Goal: Ask a question

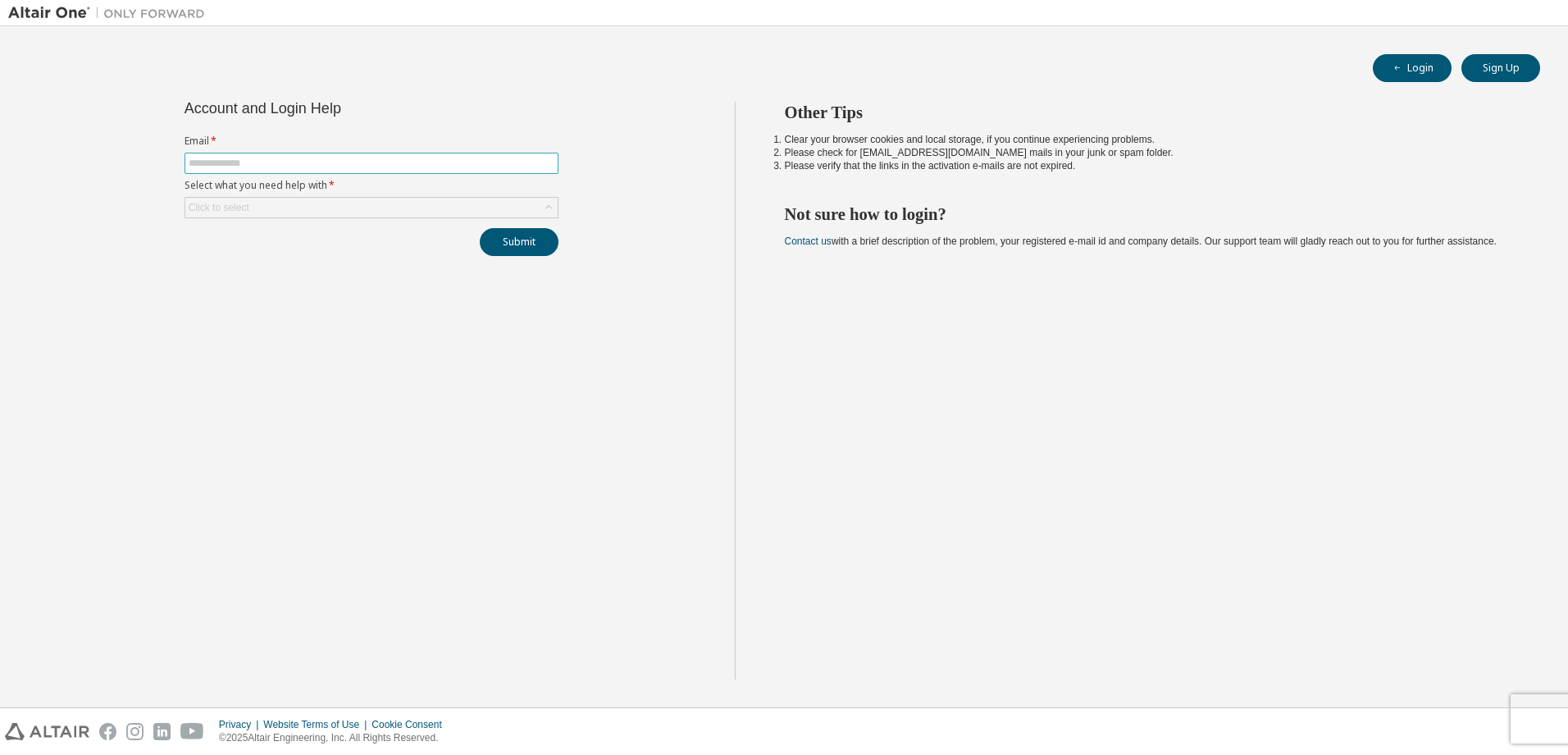
click at [484, 158] on input "text" at bounding box center [371, 163] width 365 height 13
type input "**********"
click at [313, 216] on div "Click to select" at bounding box center [371, 207] width 373 height 19
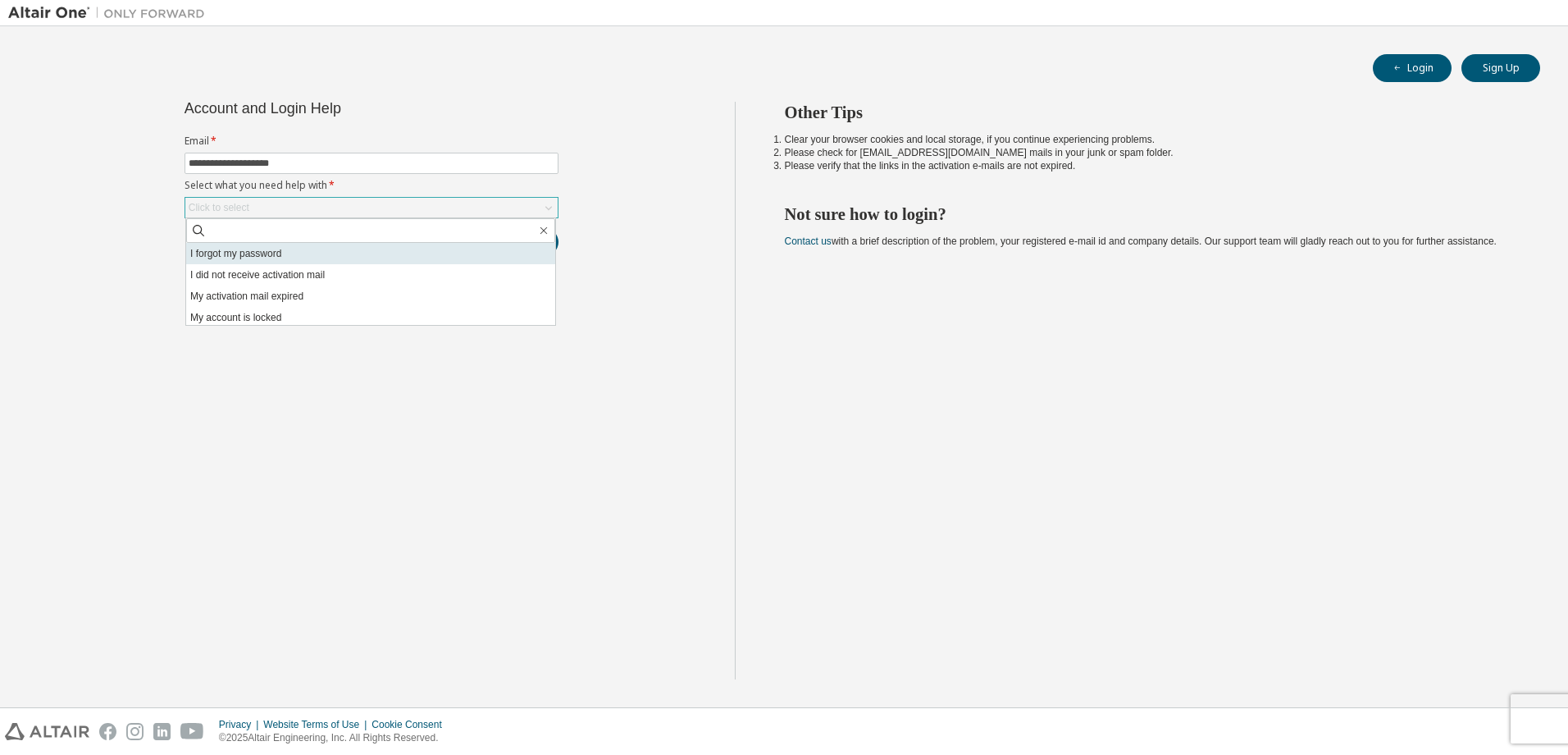
click at [324, 261] on li "I forgot my password" at bounding box center [370, 253] width 369 height 21
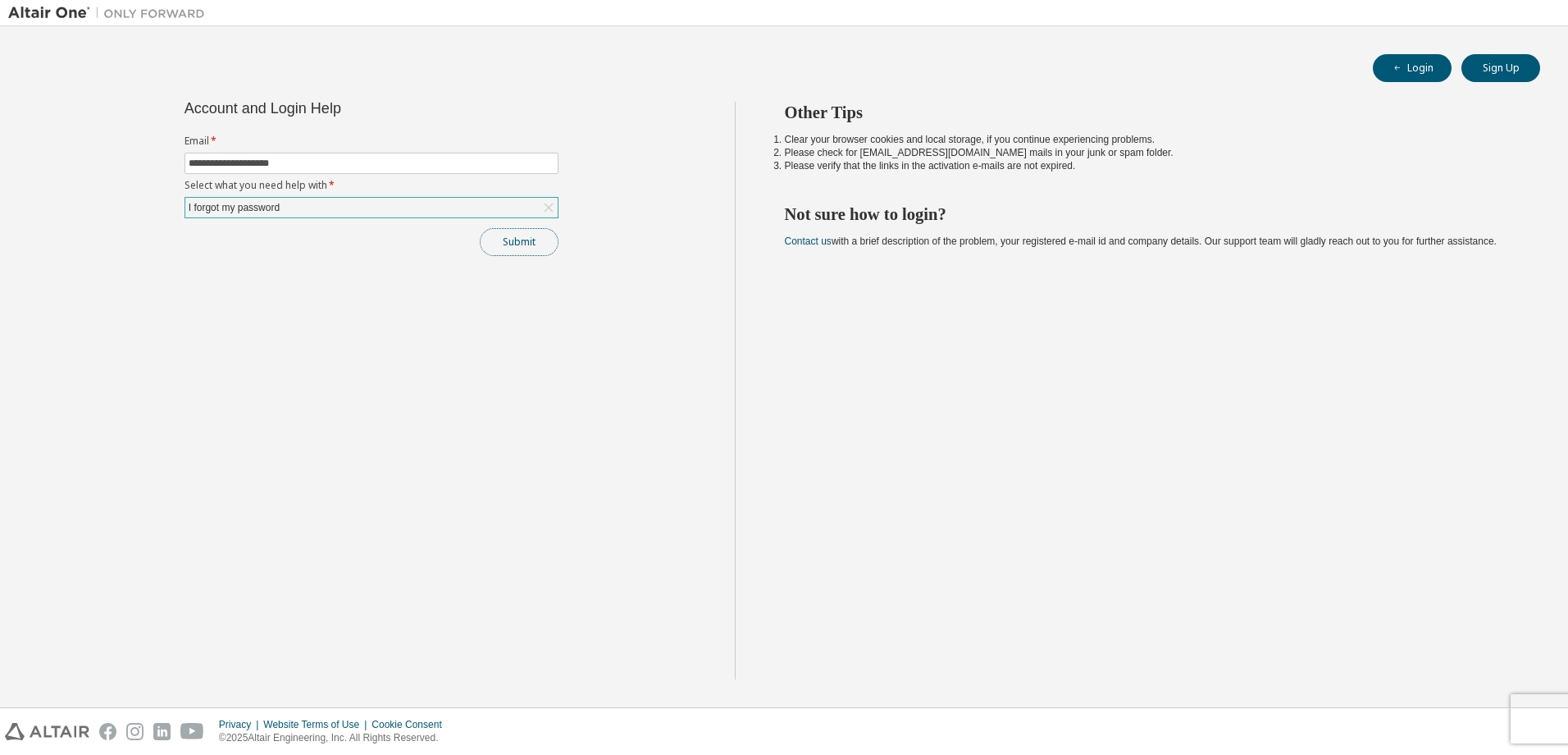
click at [513, 250] on button "Submit" at bounding box center [519, 242] width 79 height 28
click at [527, 244] on button "Submit" at bounding box center [519, 242] width 79 height 28
click at [548, 235] on button "Submit" at bounding box center [519, 242] width 79 height 28
click at [470, 212] on div "I forgot my password" at bounding box center [371, 207] width 373 height 19
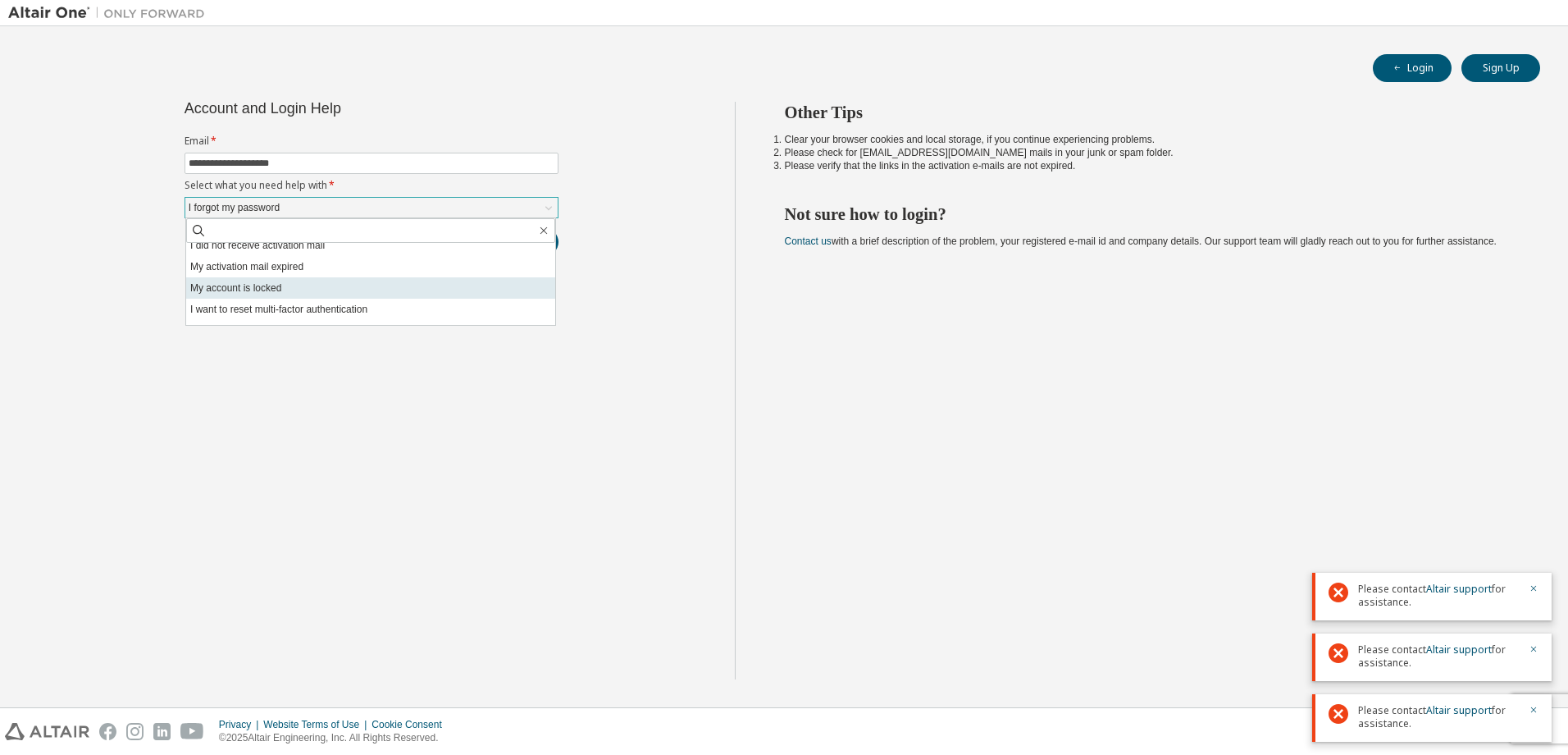
scroll to position [46, 0]
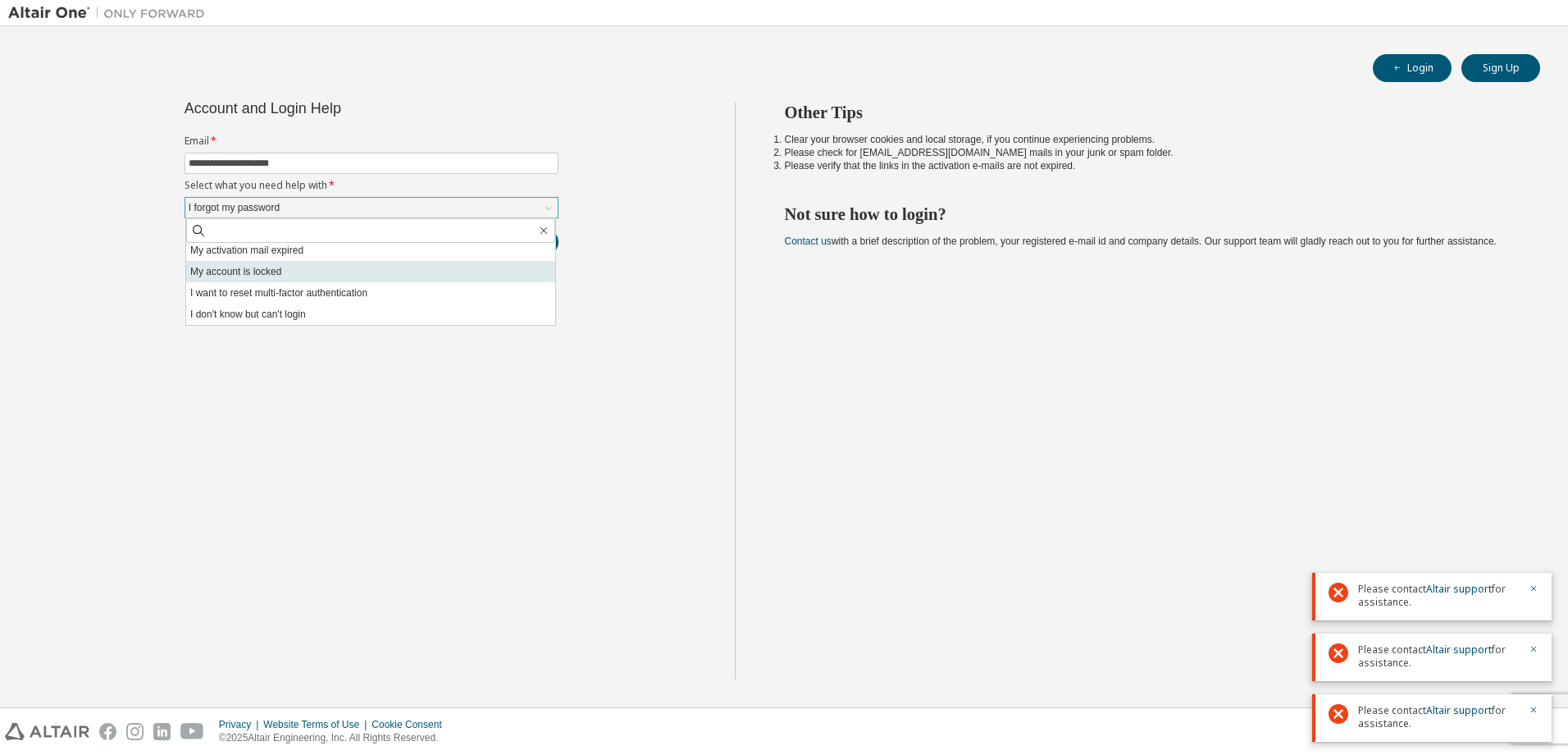
click at [361, 277] on li "My account is locked" at bounding box center [370, 271] width 369 height 21
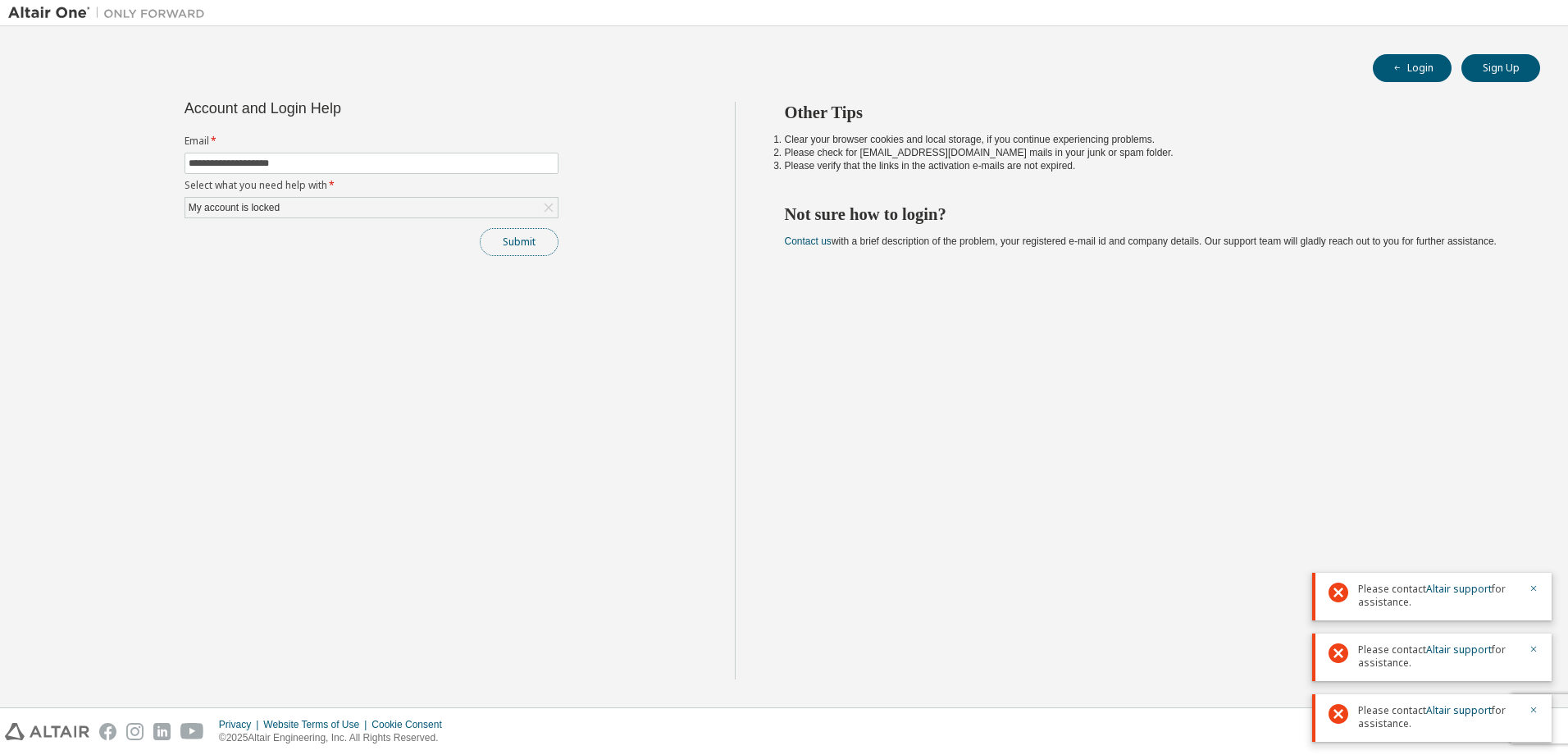
click at [542, 238] on button "Submit" at bounding box center [519, 242] width 79 height 28
click at [1440, 595] on link "Altair support" at bounding box center [1458, 588] width 65 height 14
drag, startPoint x: 493, startPoint y: 563, endPoint x: 100, endPoint y: 206, distance: 530.9
click at [487, 563] on div "**********" at bounding box center [372, 390] width 727 height 577
